Goal: Task Accomplishment & Management: Complete application form

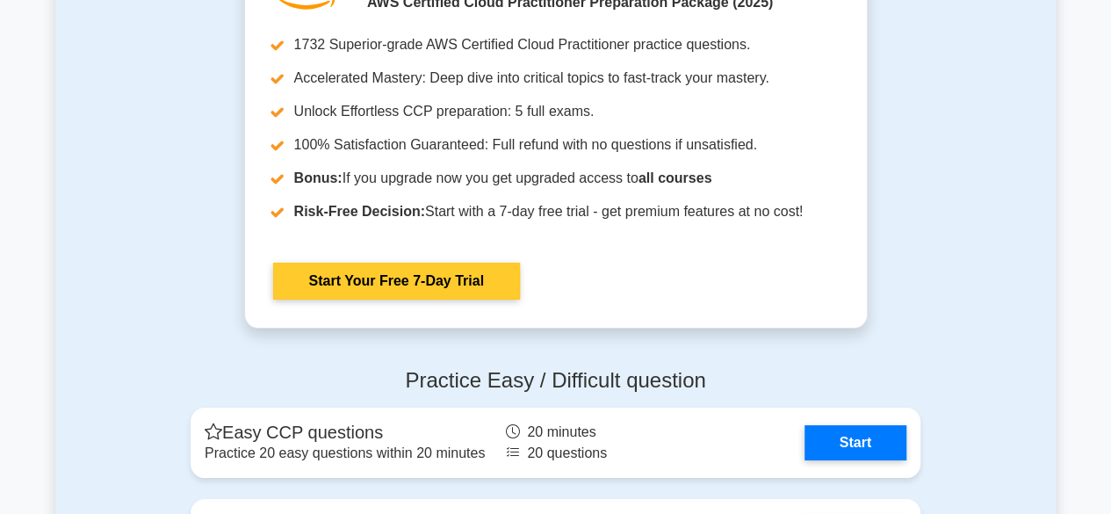
scroll to position [3278, 0]
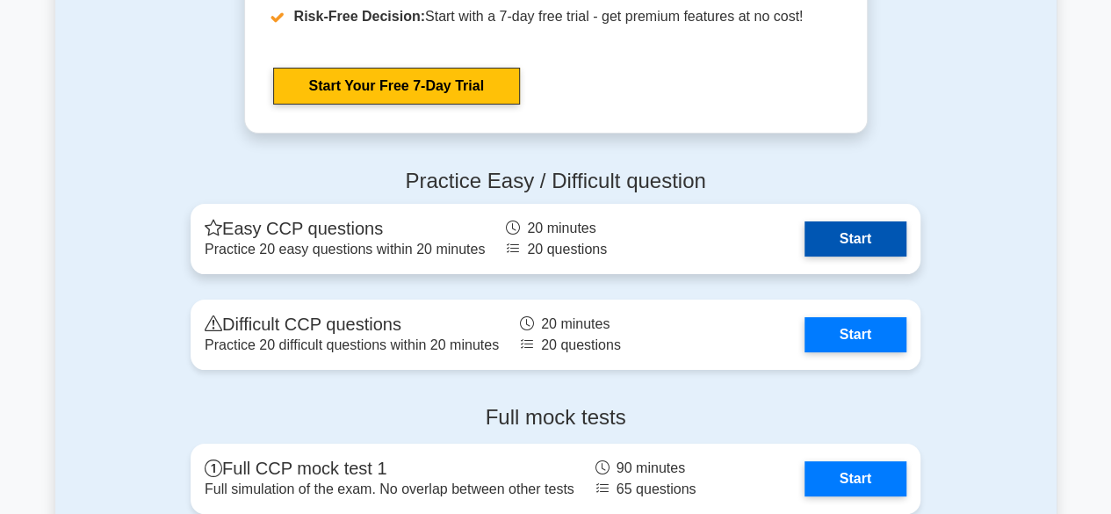
click at [827, 240] on link "Start" at bounding box center [855, 238] width 102 height 35
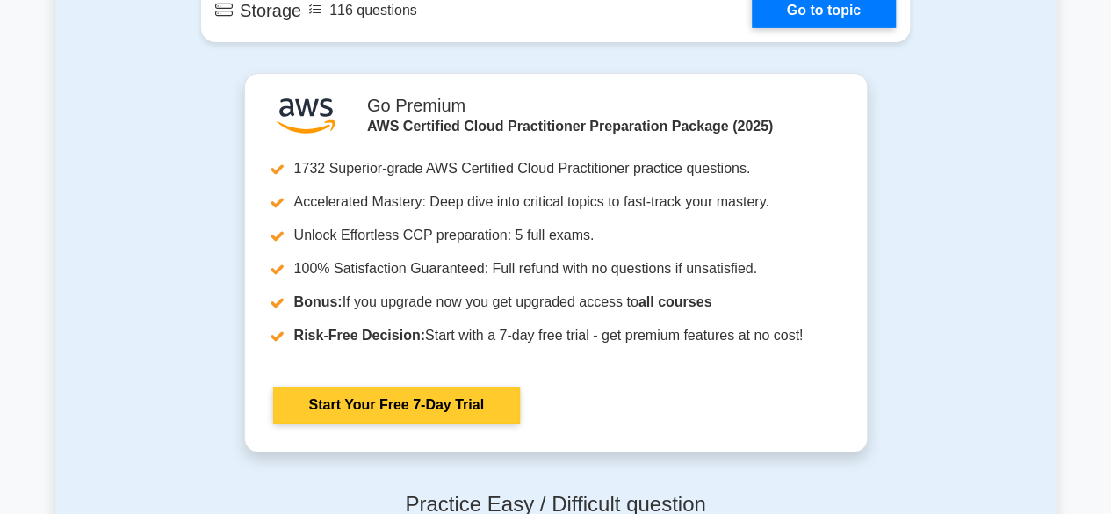
scroll to position [2927, 0]
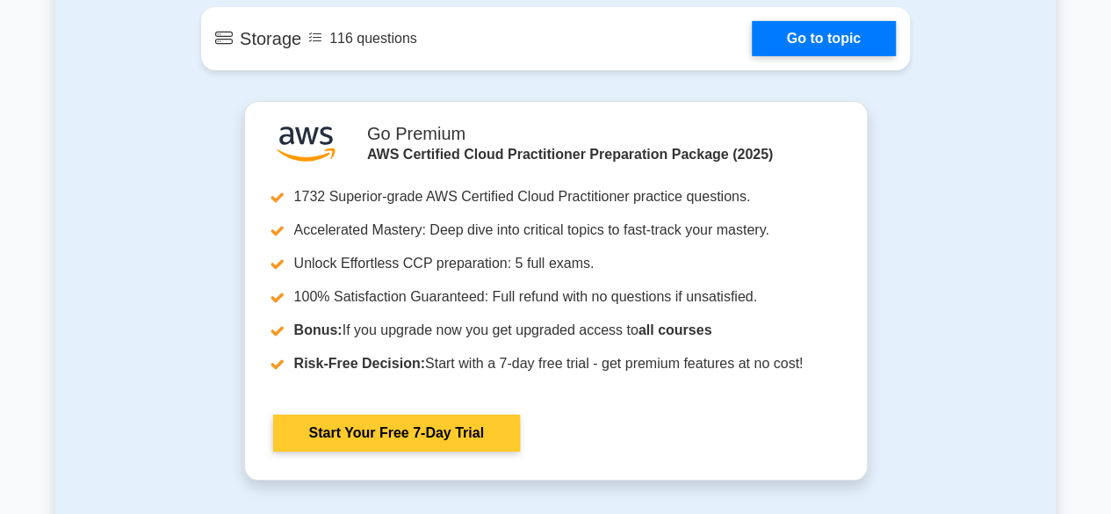
click at [438, 431] on link "Start Your Free 7-Day Trial" at bounding box center [396, 433] width 247 height 37
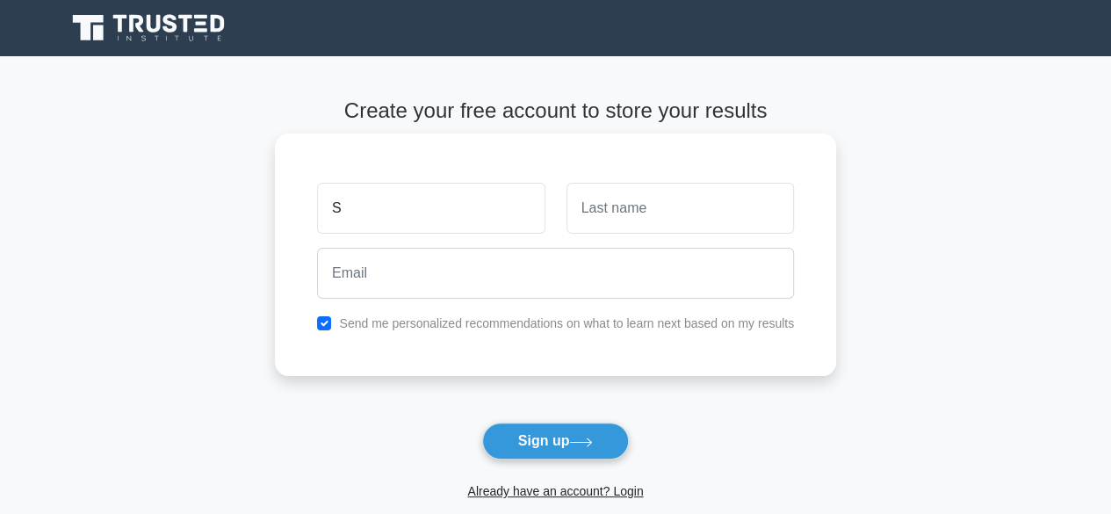
type input "[PERSON_NAME]"
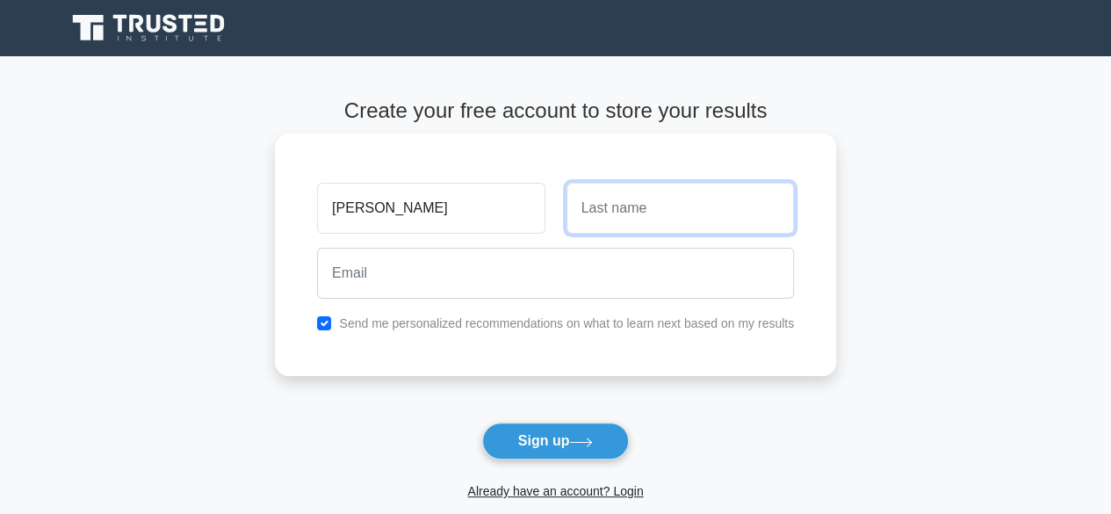
click at [598, 219] on input "text" at bounding box center [679, 208] width 227 height 51
type input "[PERSON_NAME]"
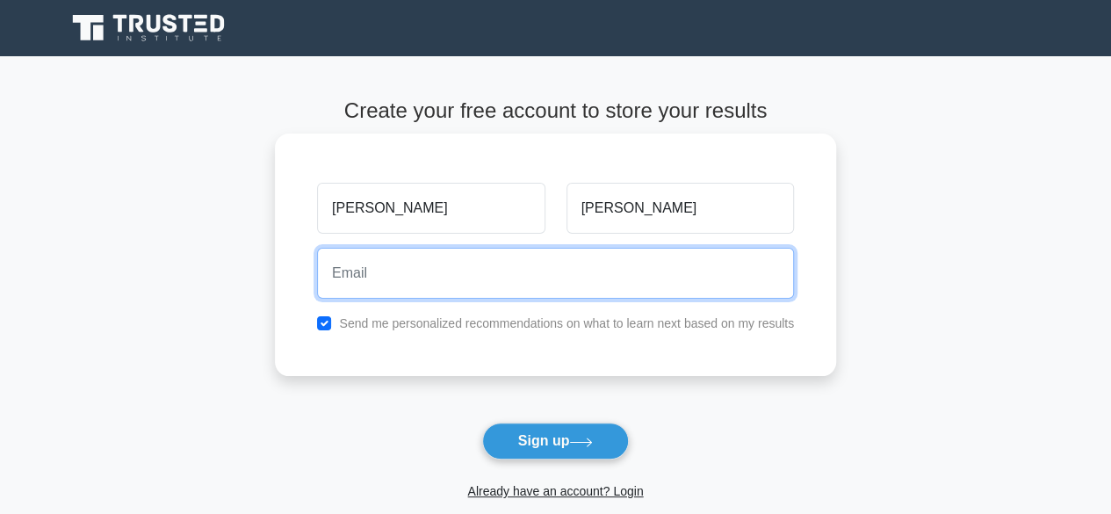
click at [532, 289] on input "email" at bounding box center [555, 273] width 477 height 51
type input "[EMAIL_ADDRESS][DOMAIN_NAME]"
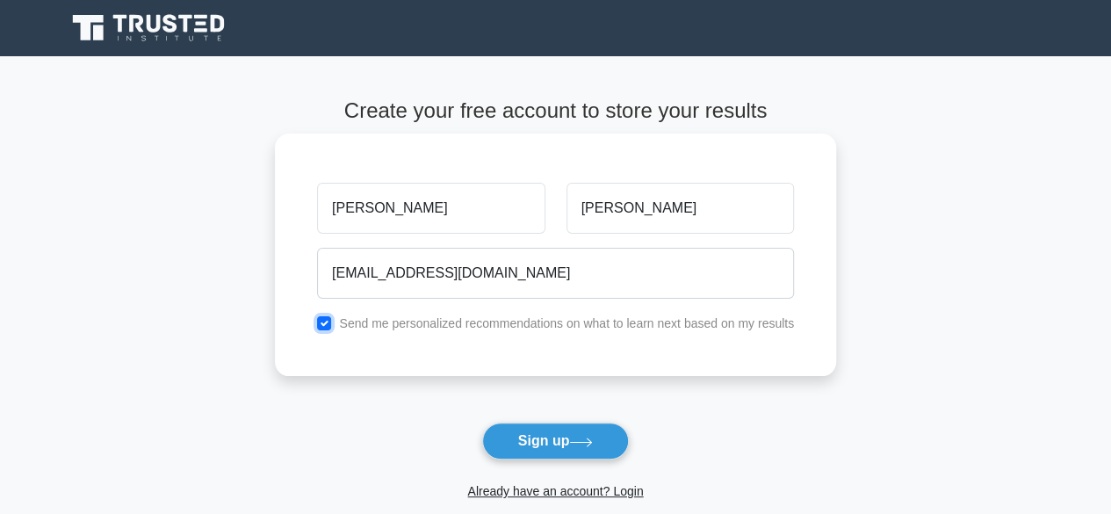
click at [326, 318] on input "checkbox" at bounding box center [324, 323] width 14 height 14
checkbox input "false"
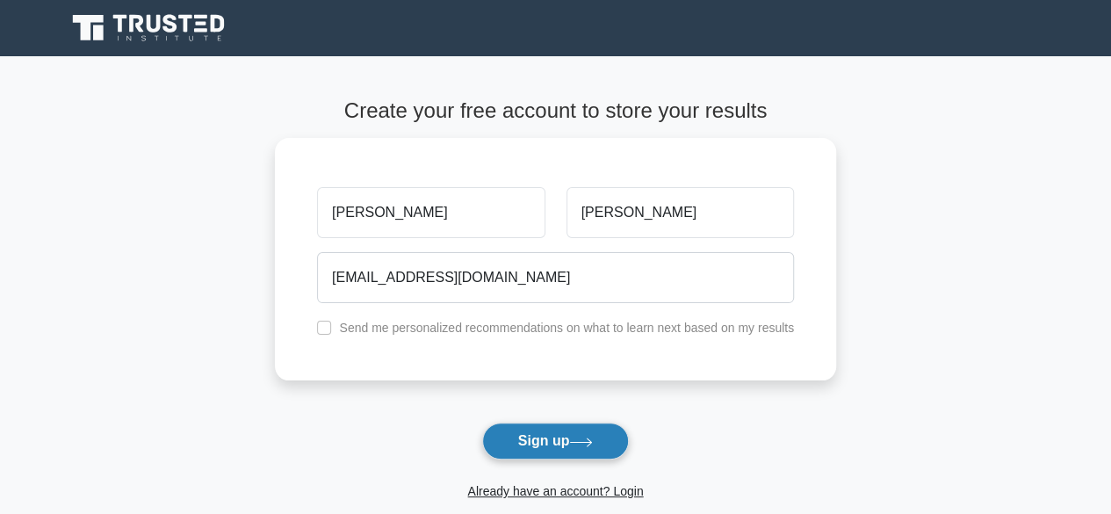
click at [609, 436] on button "Sign up" at bounding box center [556, 440] width 148 height 37
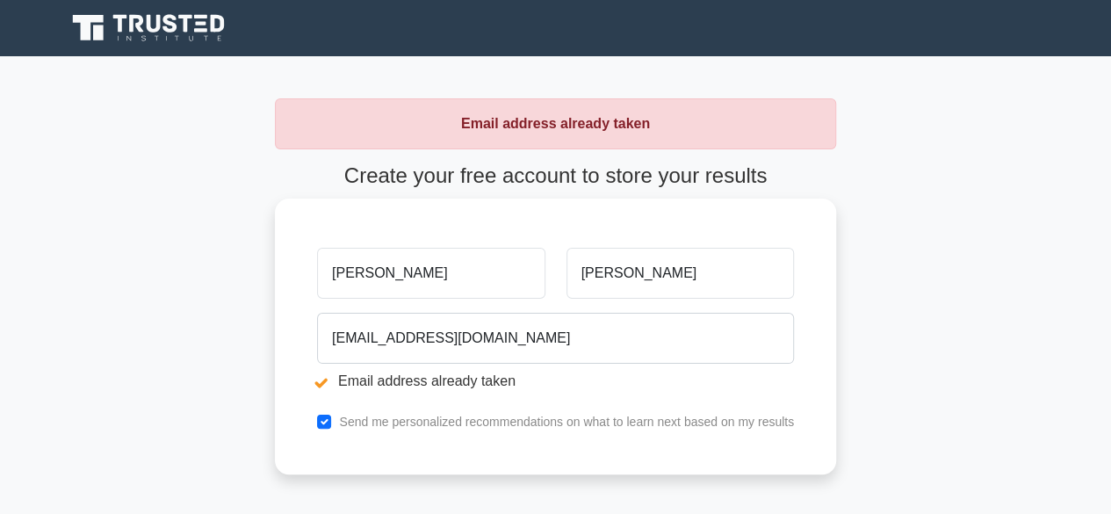
click at [400, 291] on input "[PERSON_NAME]" at bounding box center [430, 273] width 227 height 51
type input "s"
type input "[PERSON_NAME]"
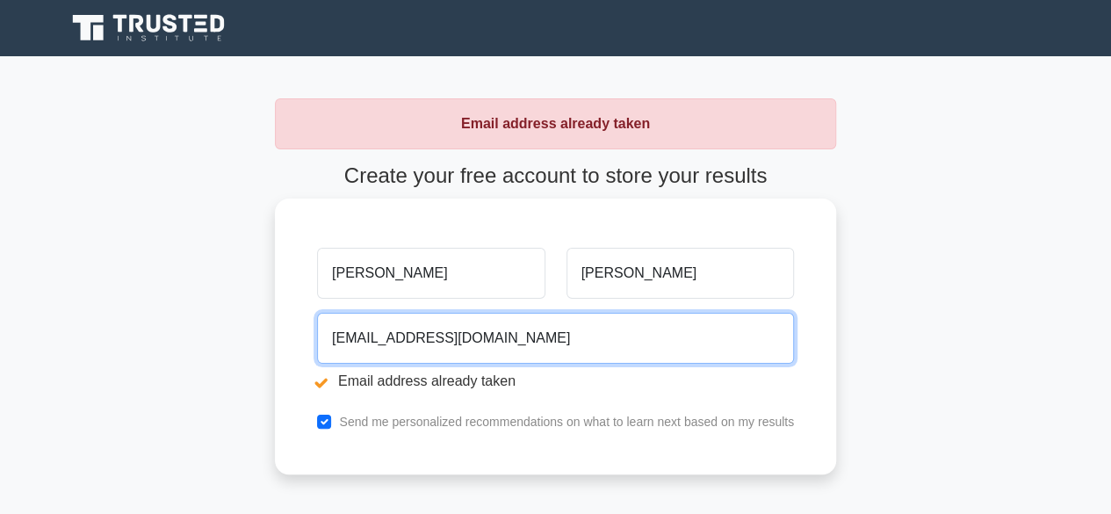
drag, startPoint x: 332, startPoint y: 338, endPoint x: 501, endPoint y: 338, distance: 169.5
click at [501, 338] on input "[EMAIL_ADDRESS][DOMAIN_NAME]" at bounding box center [555, 338] width 477 height 51
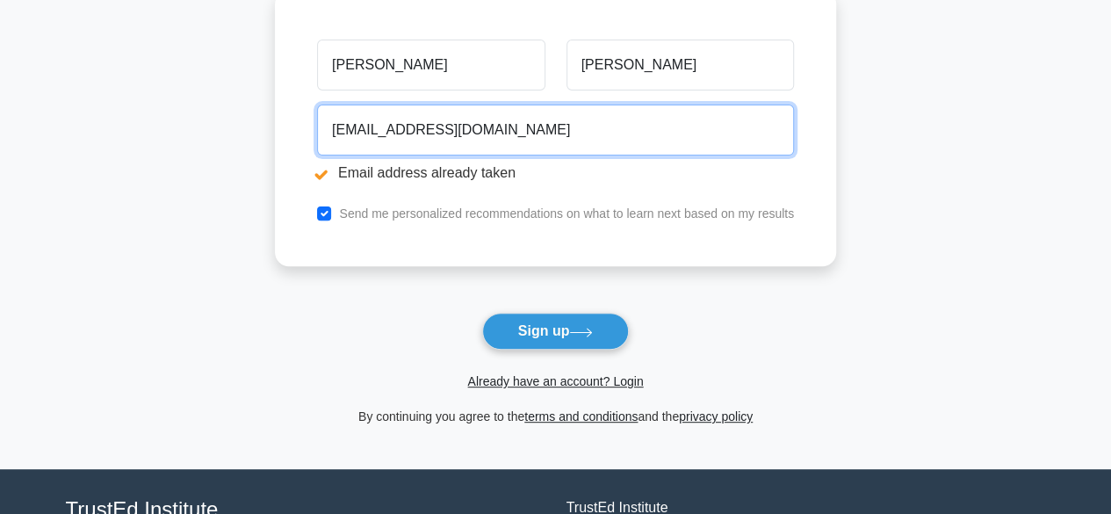
scroll to position [234, 0]
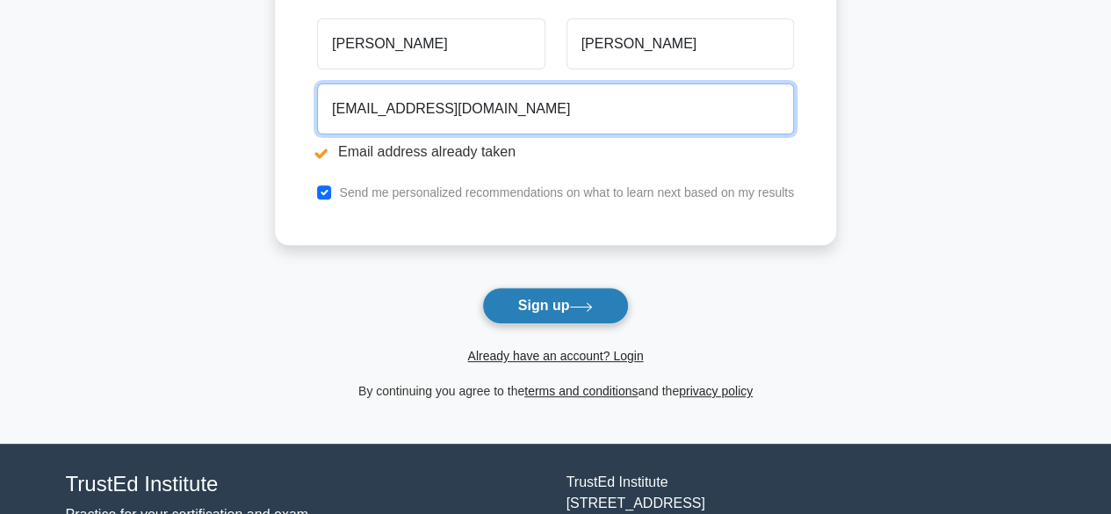
type input "salonishakya078@gmail.com"
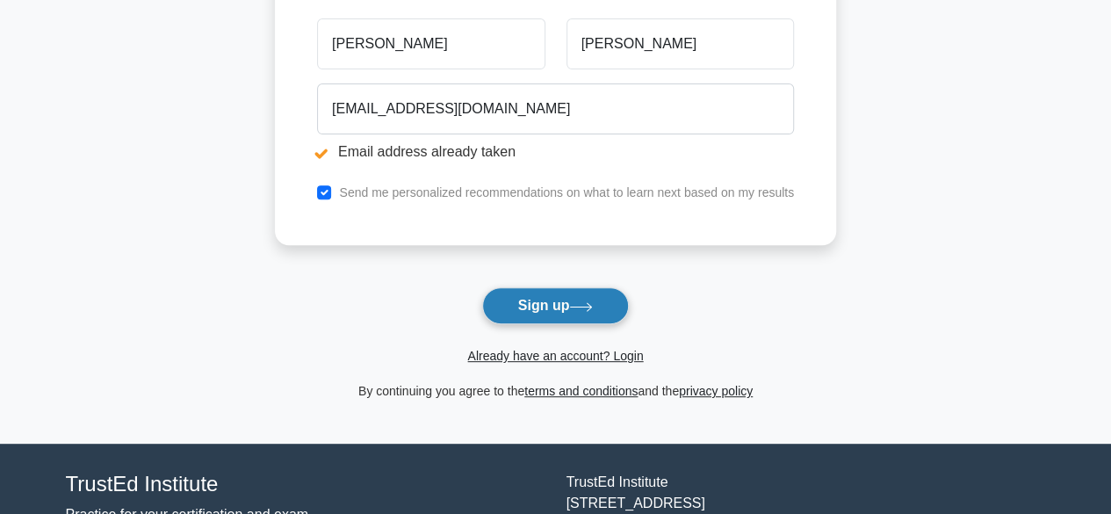
click at [587, 308] on icon at bounding box center [581, 307] width 24 height 10
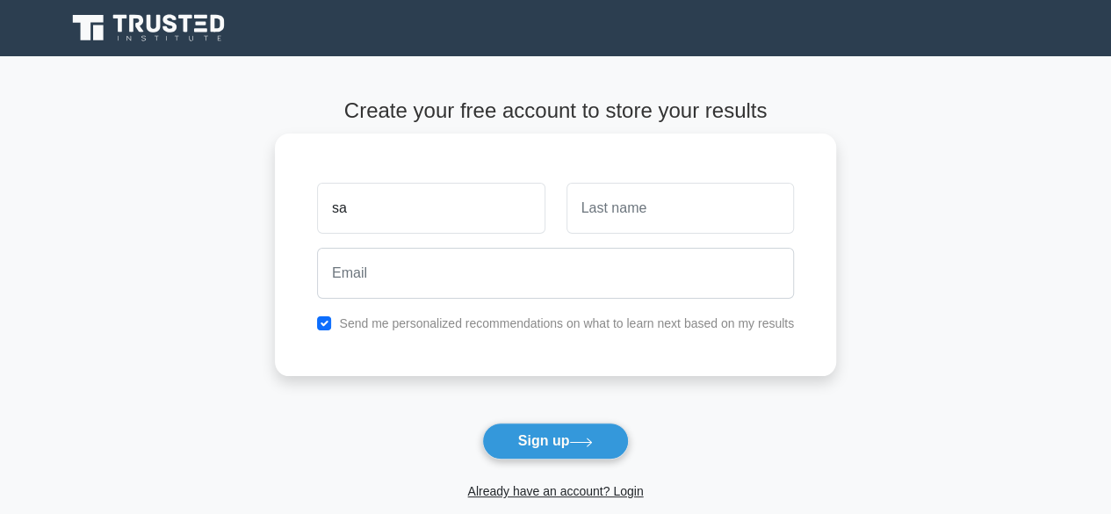
type input "saloni"
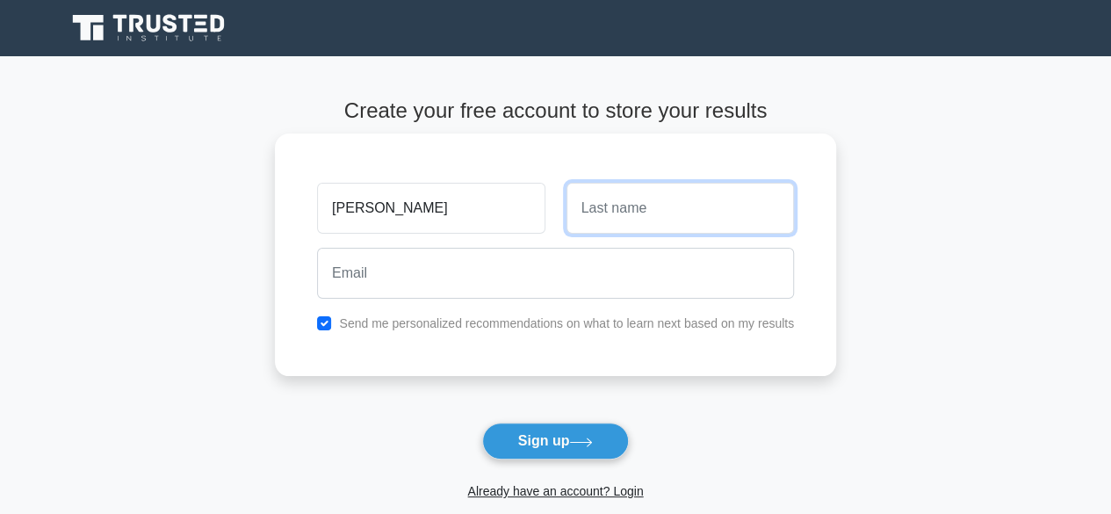
click at [643, 212] on input "text" at bounding box center [679, 208] width 227 height 51
type input "[PERSON_NAME]"
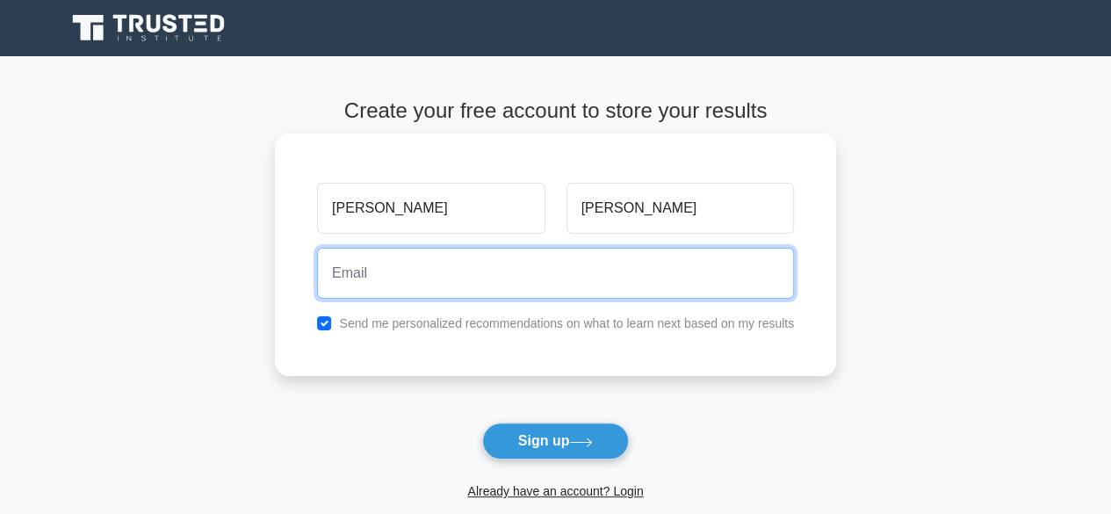
click at [595, 288] on input "email" at bounding box center [555, 273] width 477 height 51
type input "salonishakya078@gmail.com"
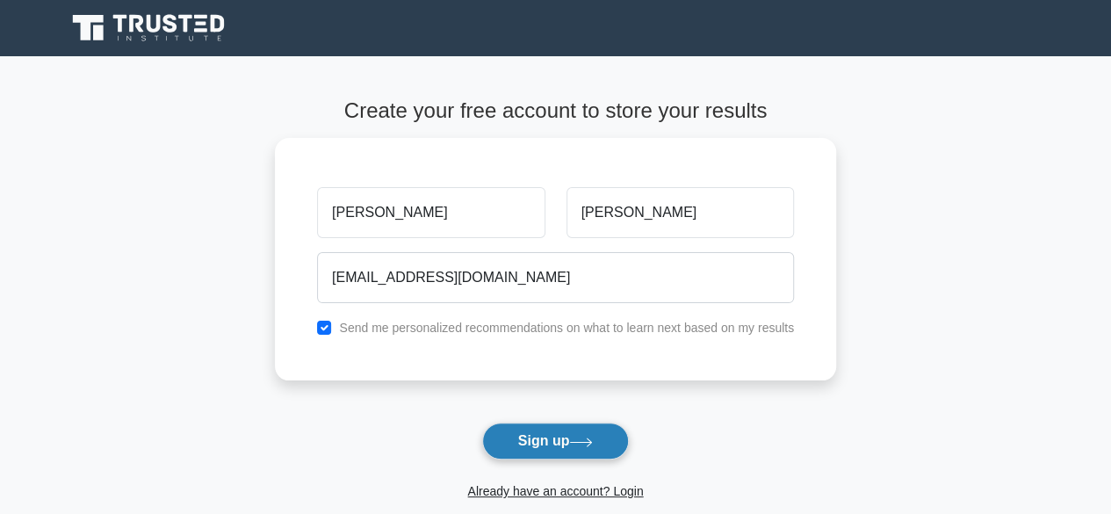
click at [552, 435] on button "Sign up" at bounding box center [556, 440] width 148 height 37
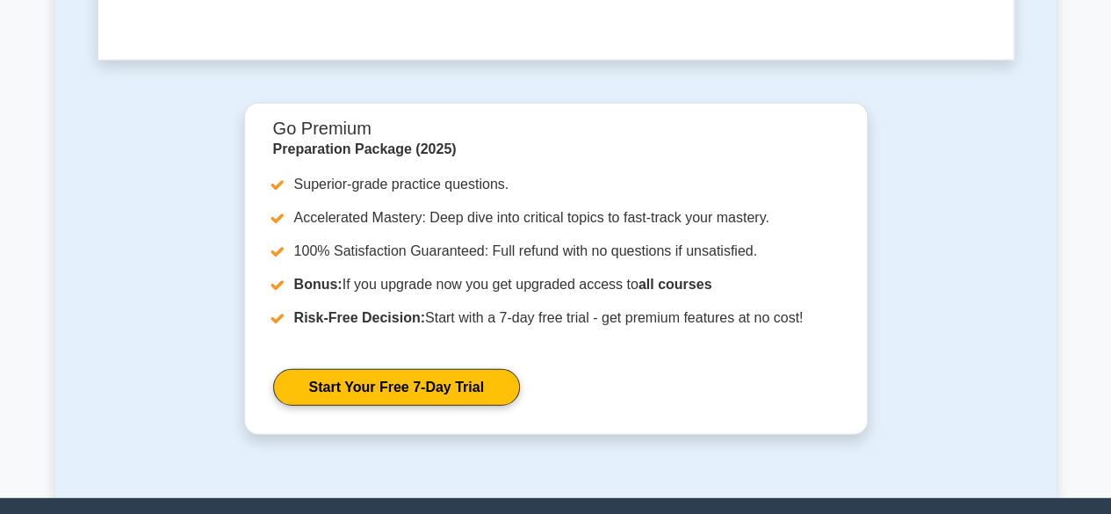
scroll to position [5454, 0]
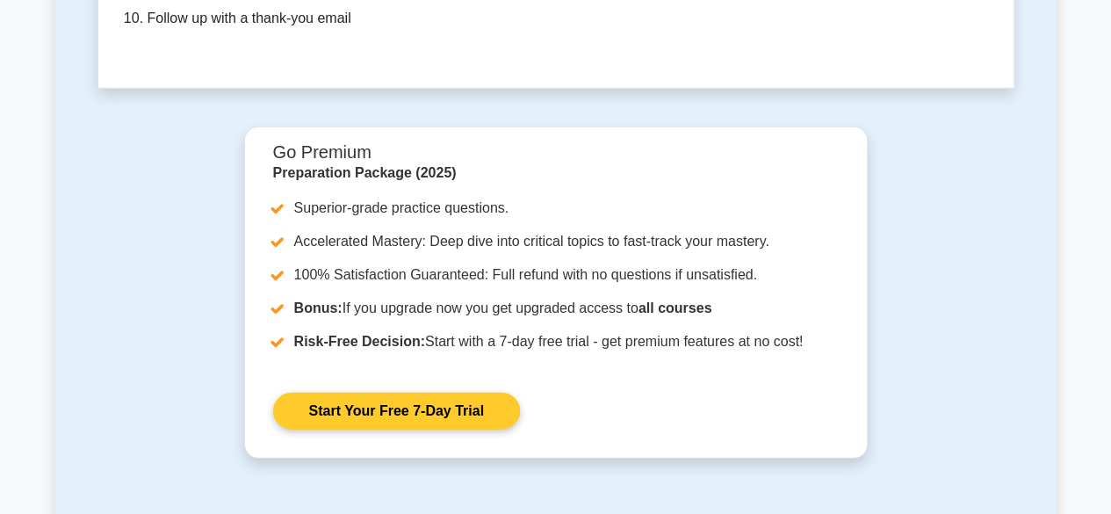
click at [470, 393] on link "Start Your Free 7-Day Trial" at bounding box center [396, 411] width 247 height 37
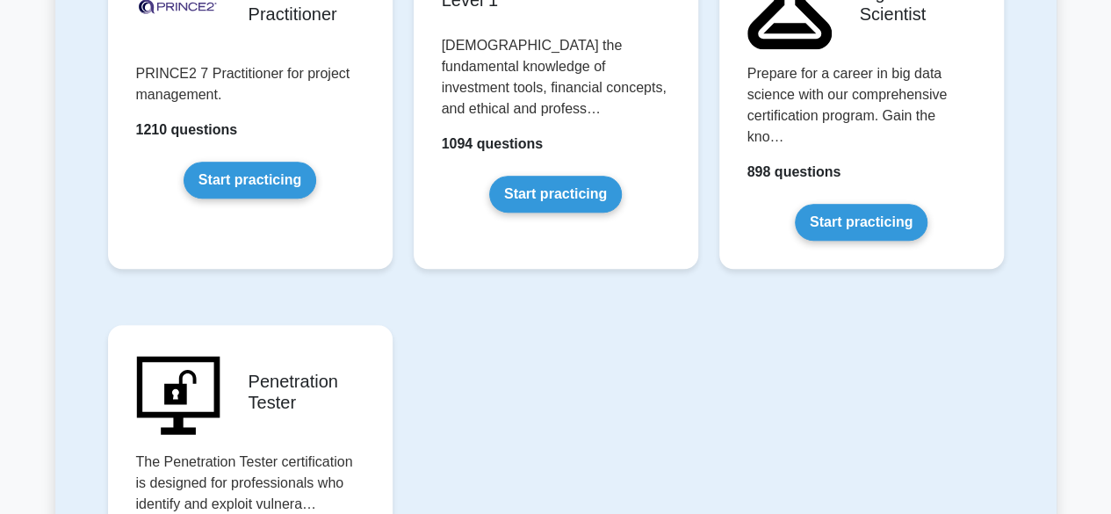
scroll to position [4282, 0]
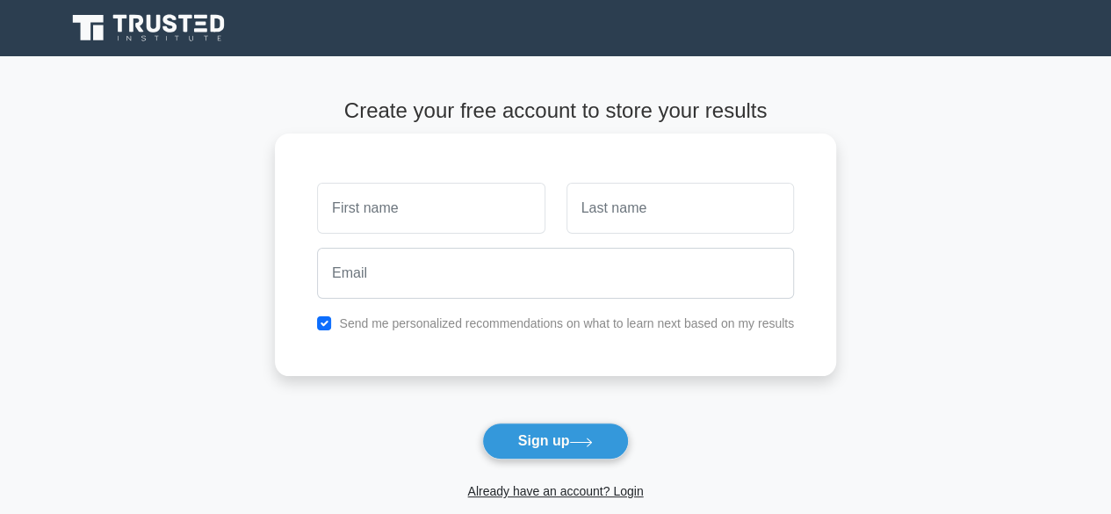
click at [474, 205] on input "text" at bounding box center [430, 208] width 227 height 51
type input "[PERSON_NAME]"
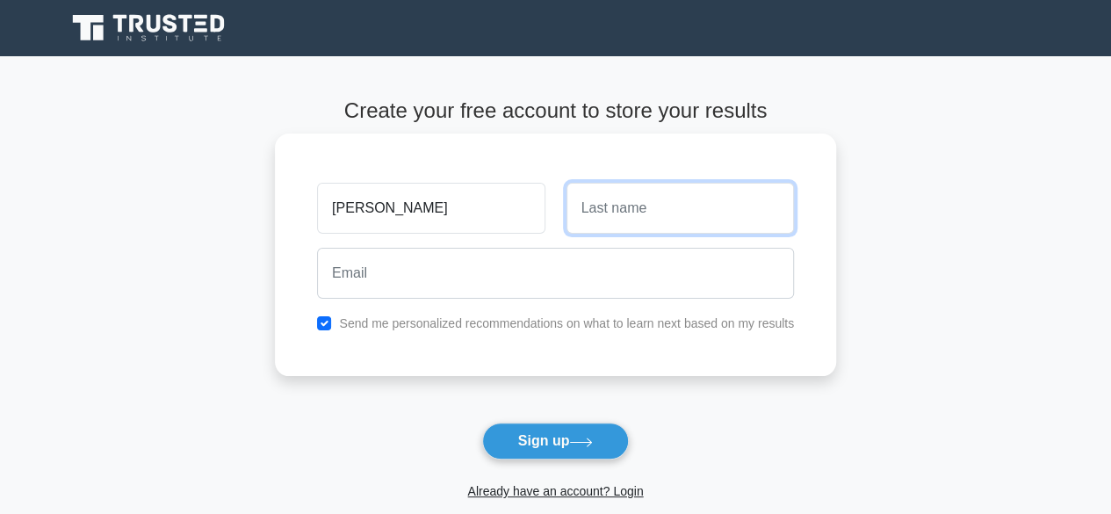
click at [609, 224] on input "text" at bounding box center [679, 208] width 227 height 51
type input "[PERSON_NAME]"
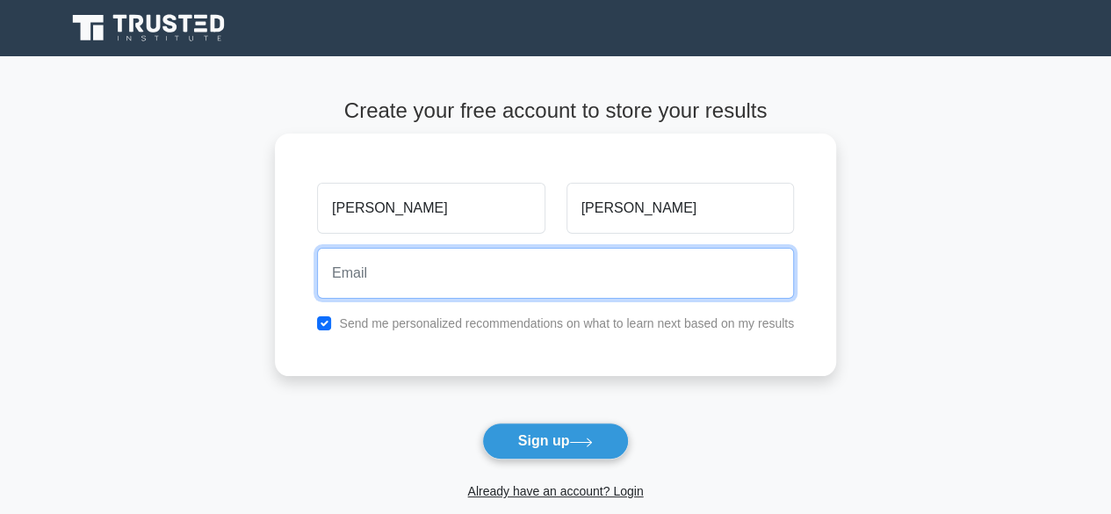
click at [566, 271] on input "email" at bounding box center [555, 273] width 477 height 51
type input "[EMAIL_ADDRESS][DOMAIN_NAME]"
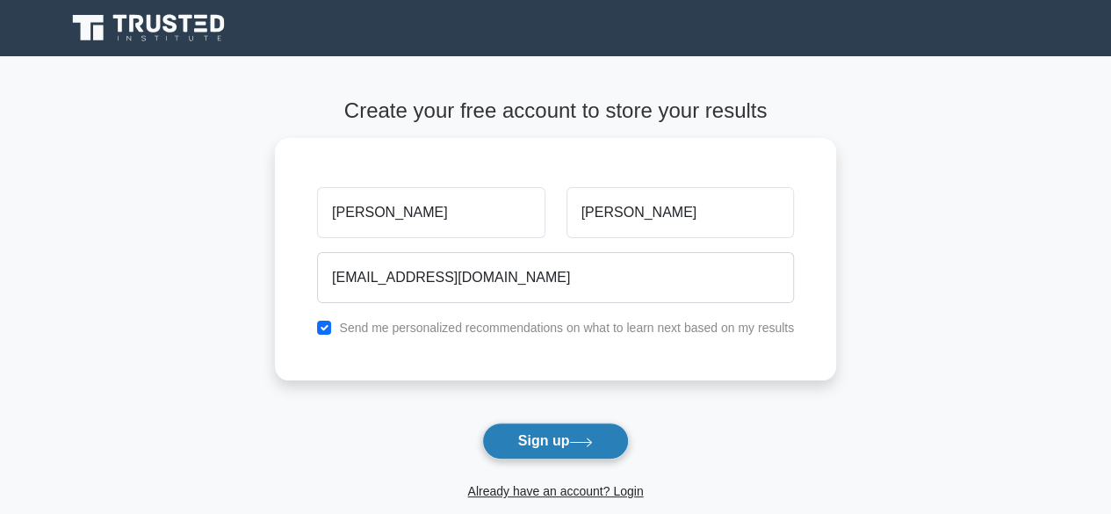
click at [583, 437] on icon at bounding box center [581, 442] width 24 height 10
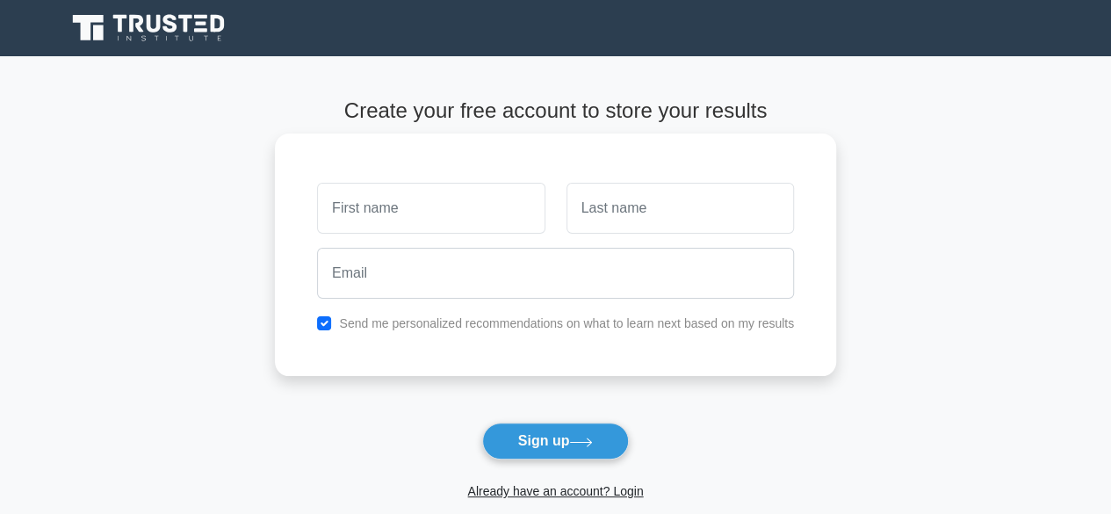
type input "v"
type input "[PERSON_NAME]"
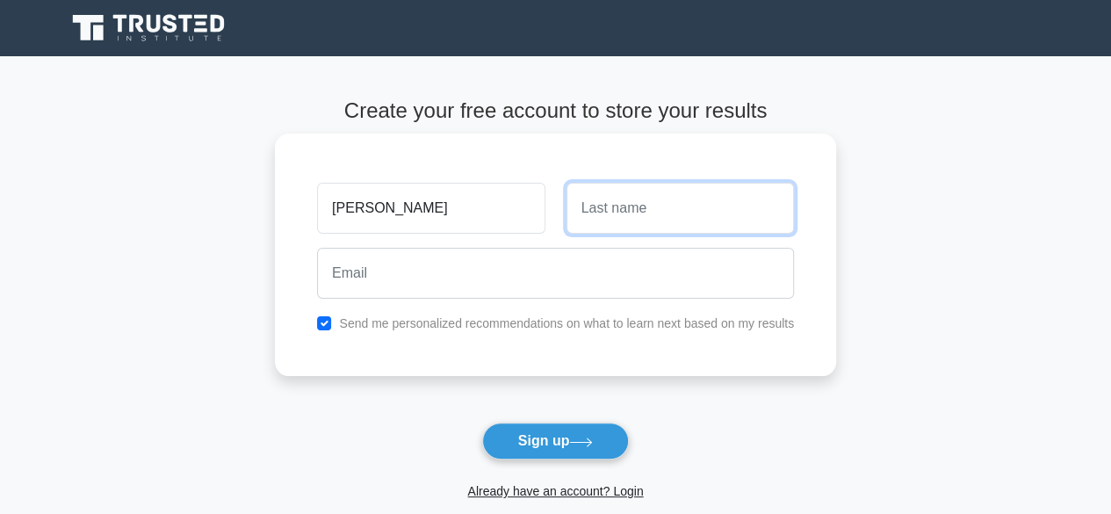
click at [602, 215] on input "text" at bounding box center [679, 208] width 227 height 51
type input "[PERSON_NAME]"
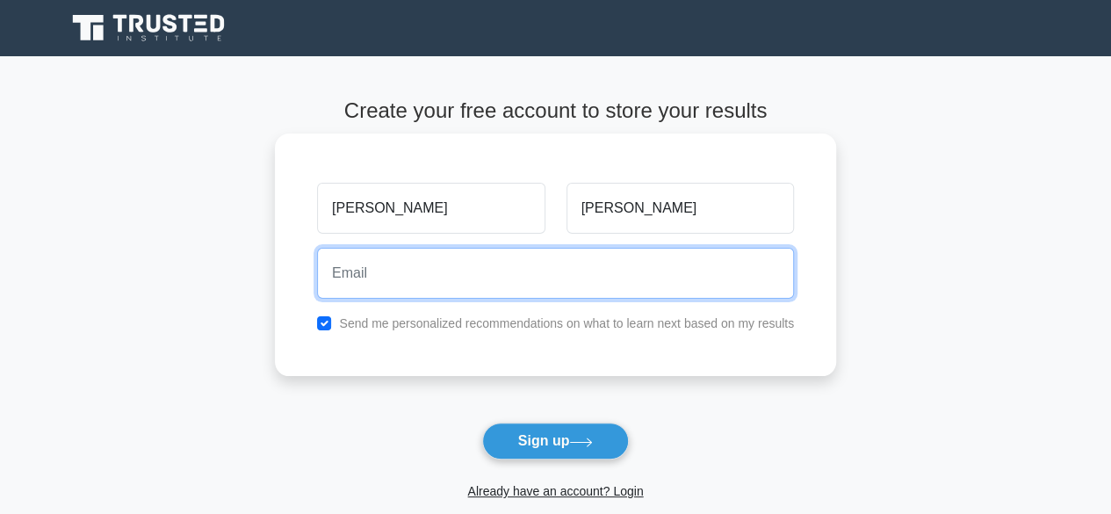
click at [544, 289] on input "email" at bounding box center [555, 273] width 477 height 51
type input "v"
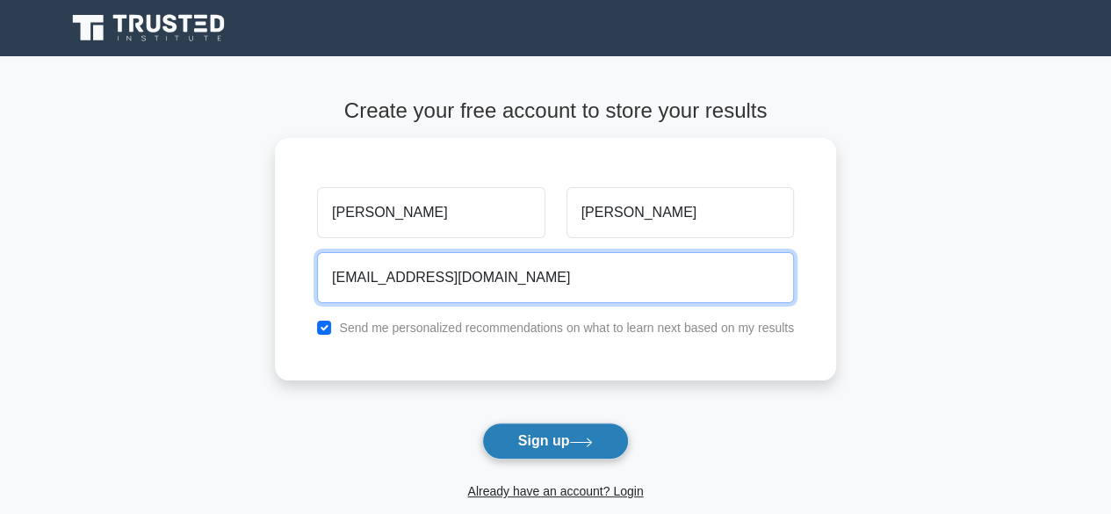
type input "[EMAIL_ADDRESS][DOMAIN_NAME]"
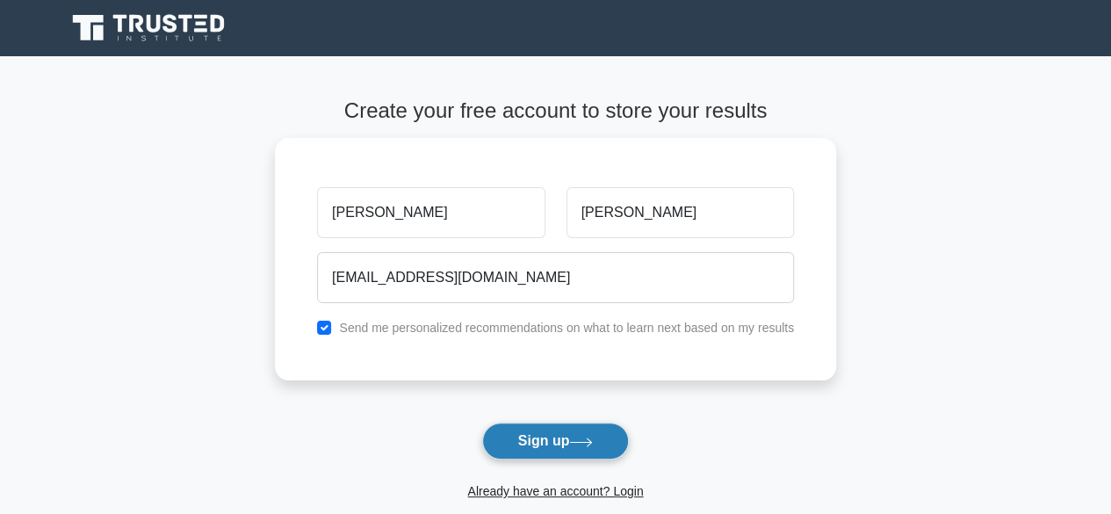
click at [544, 455] on button "Sign up" at bounding box center [556, 440] width 148 height 37
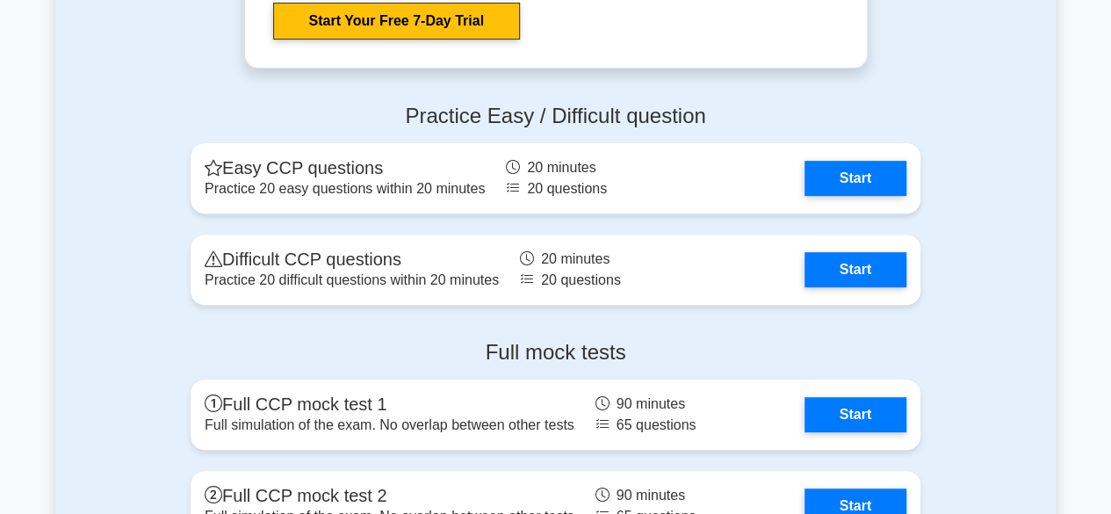
scroll to position [3535, 0]
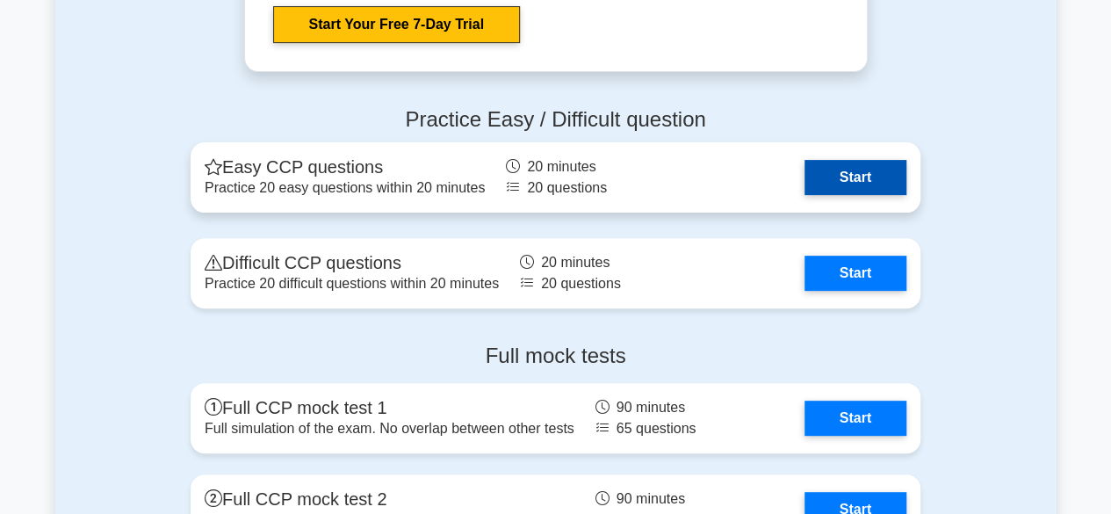
click at [804, 178] on link "Start" at bounding box center [855, 177] width 102 height 35
